Goal: Information Seeking & Learning: Compare options

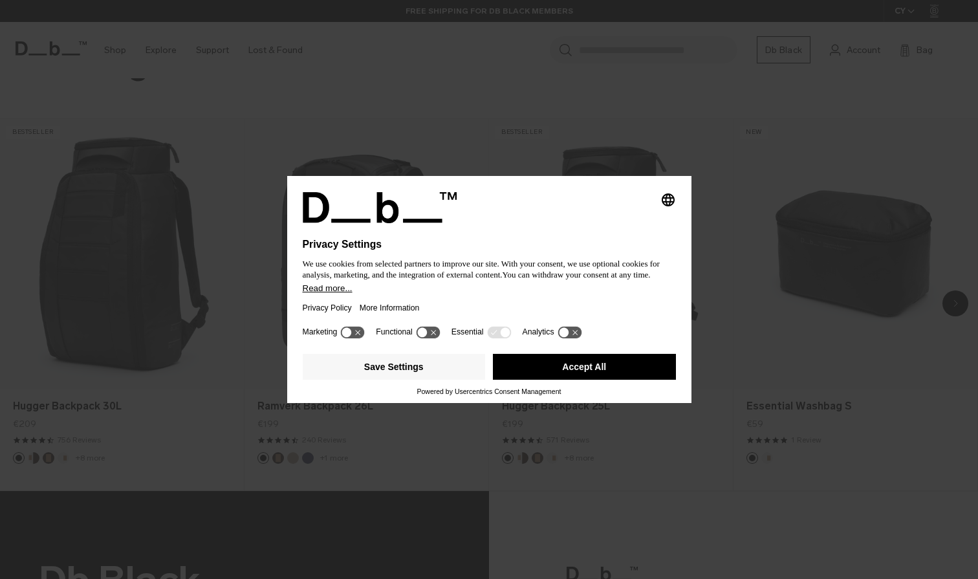
scroll to position [1068, 0]
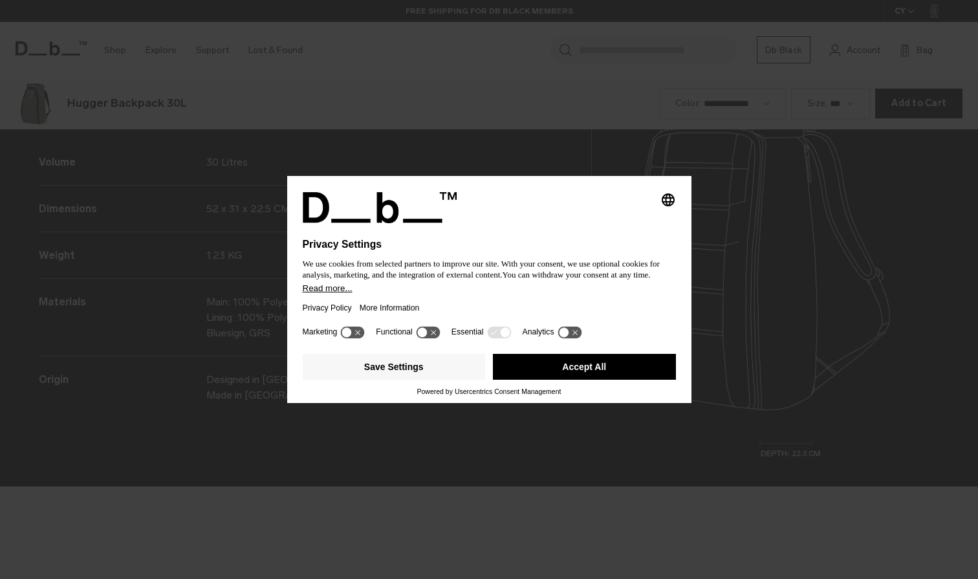
scroll to position [1738, 0]
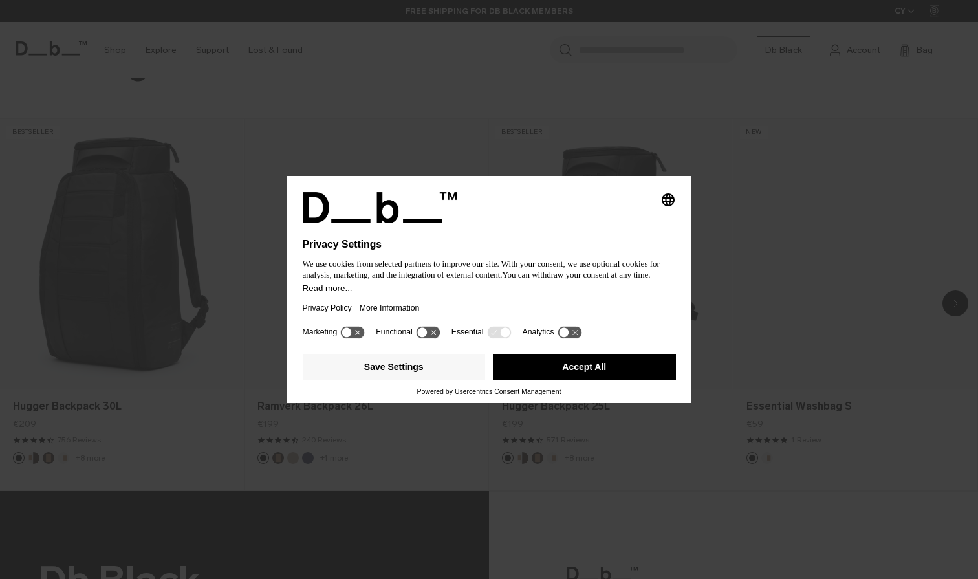
scroll to position [1068, 0]
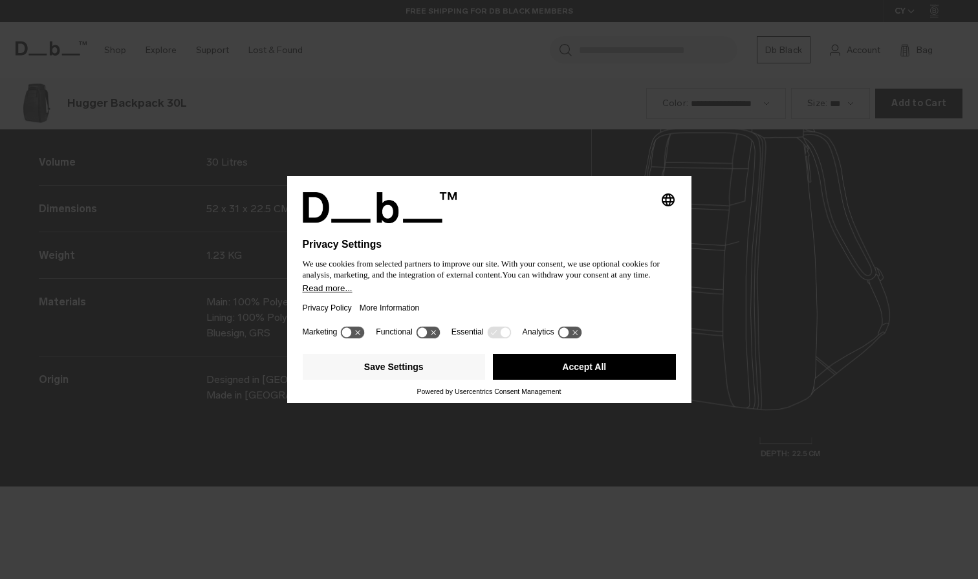
scroll to position [1738, 0]
